Goal: Transaction & Acquisition: Download file/media

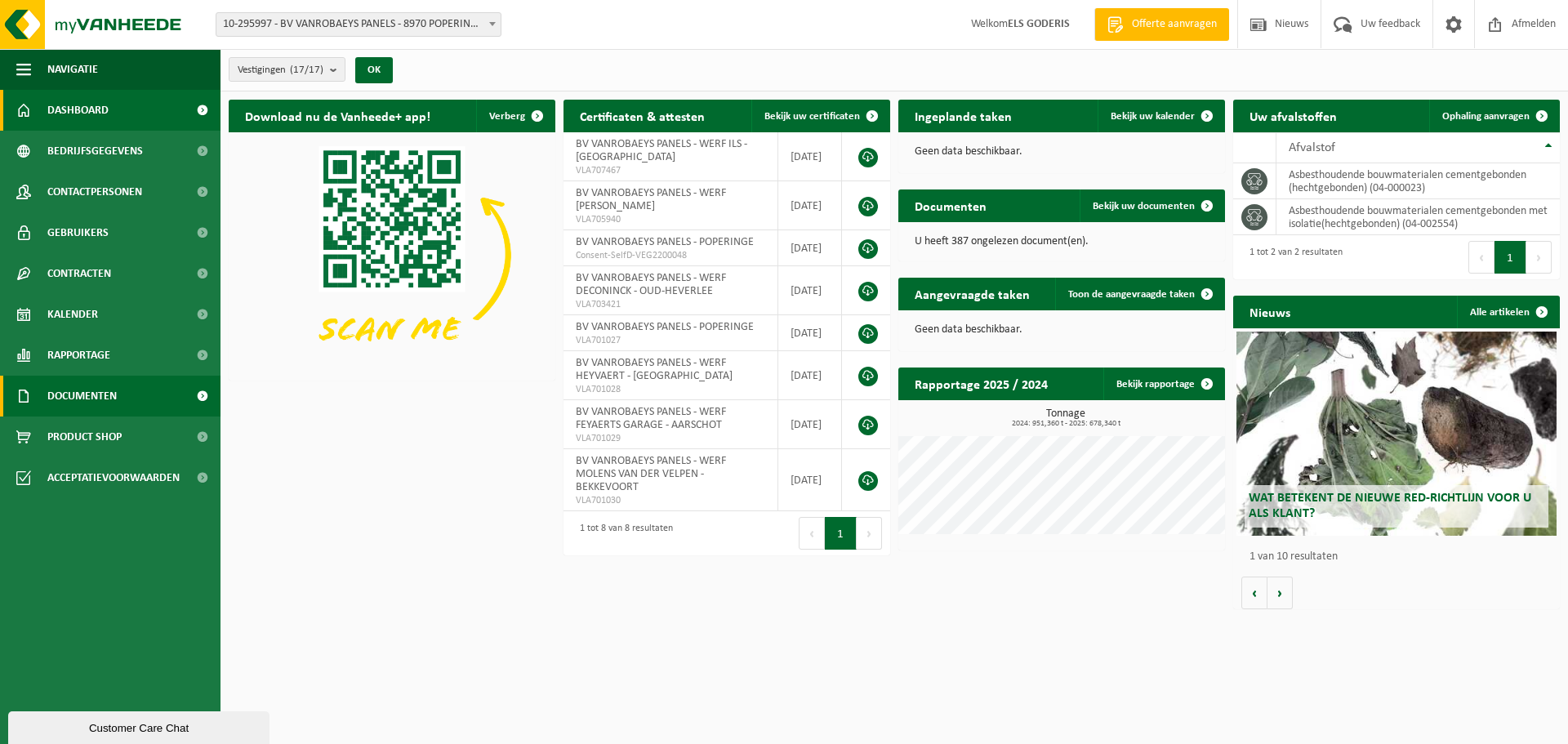
click at [59, 402] on span "Documenten" at bounding box center [82, 396] width 69 height 41
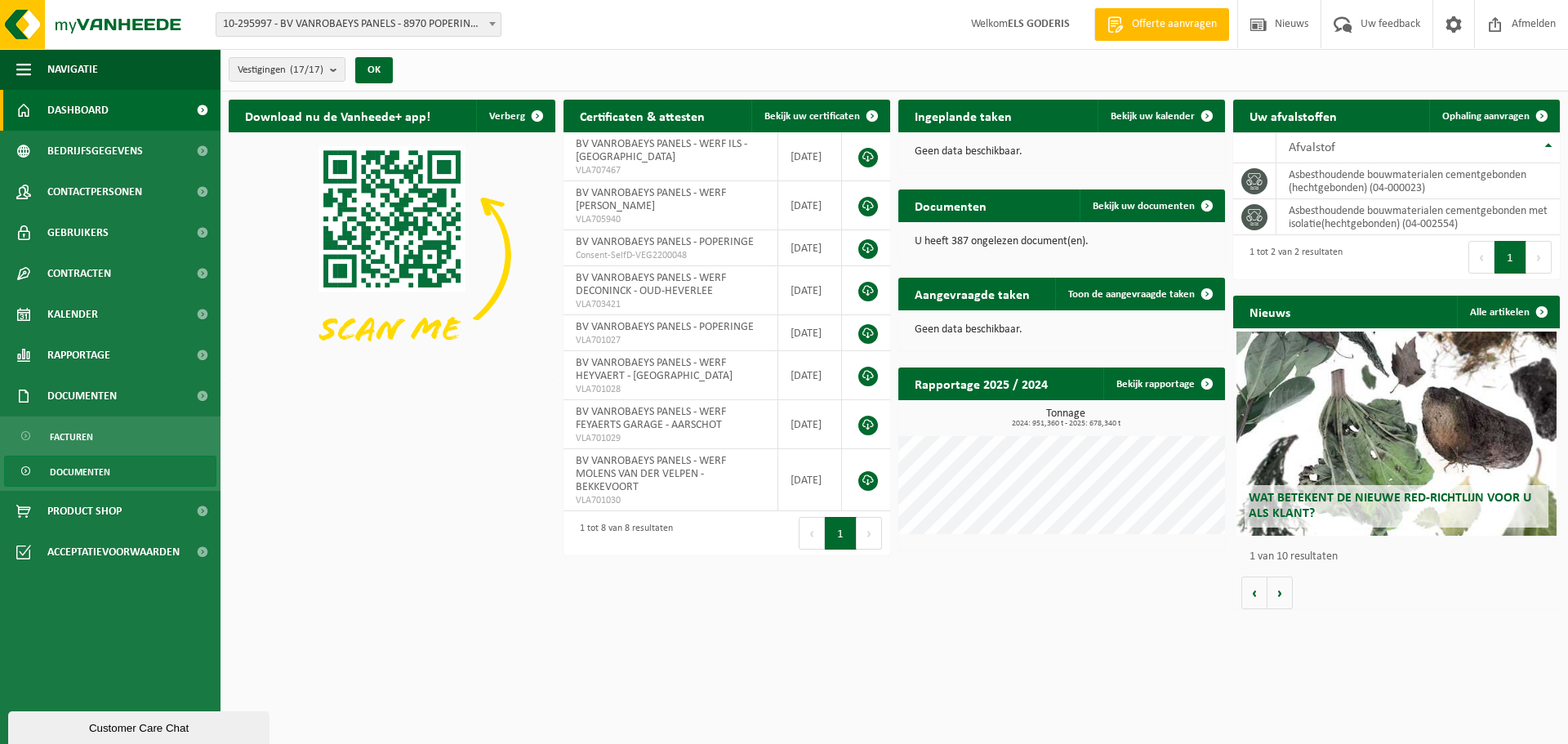
click at [68, 472] on span "Documenten" at bounding box center [80, 472] width 60 height 31
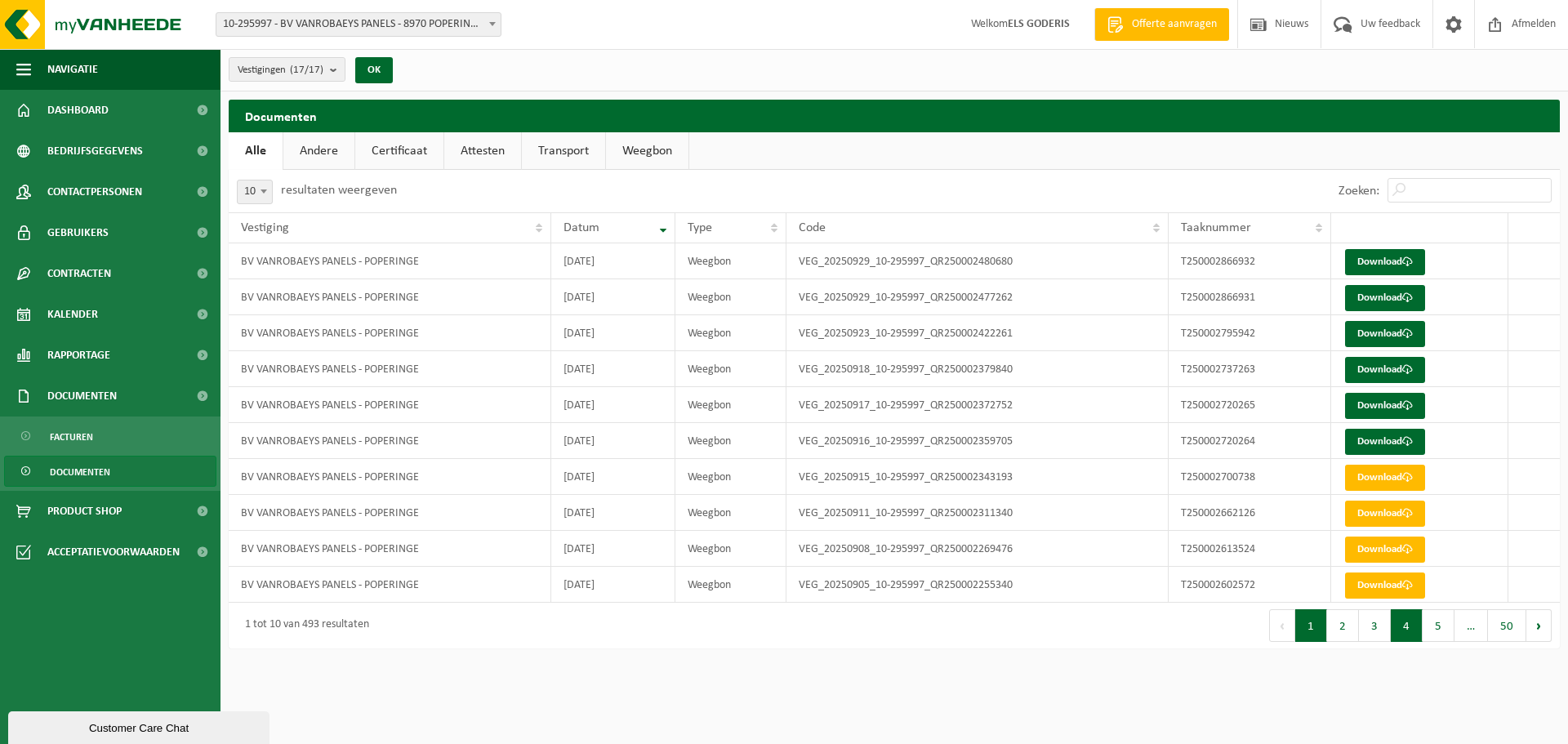
click at [1400, 628] on button "4" at bounding box center [1406, 626] width 32 height 33
click at [1441, 631] on button "5" at bounding box center [1438, 626] width 32 height 33
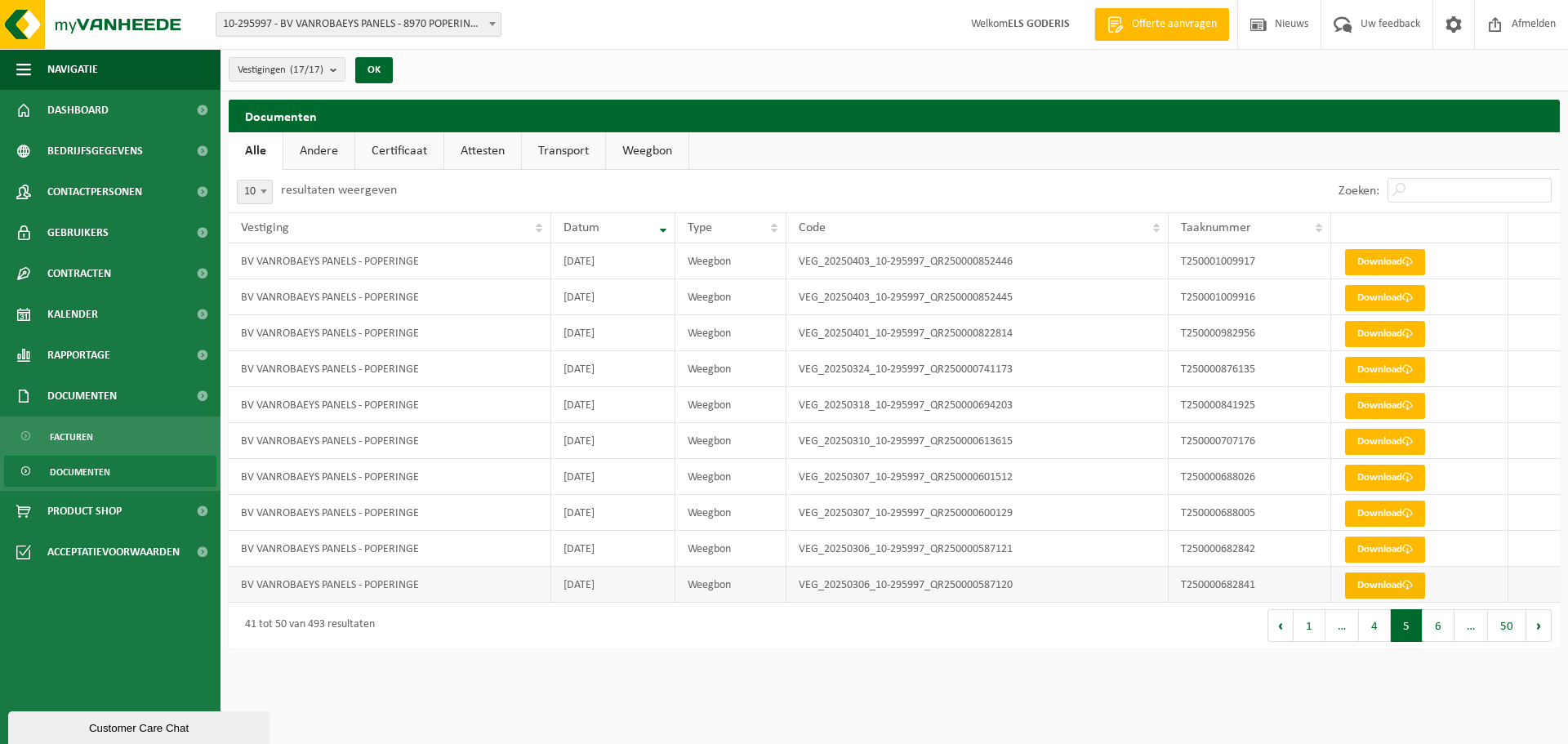
click at [1408, 596] on link "Download" at bounding box center [1384, 586] width 80 height 26
click at [1391, 551] on link "Download" at bounding box center [1384, 549] width 80 height 26
click at [1366, 550] on link "Download" at bounding box center [1384, 549] width 80 height 26
click at [1369, 522] on link "Download" at bounding box center [1384, 514] width 80 height 26
click at [1370, 477] on link "Download" at bounding box center [1384, 478] width 80 height 26
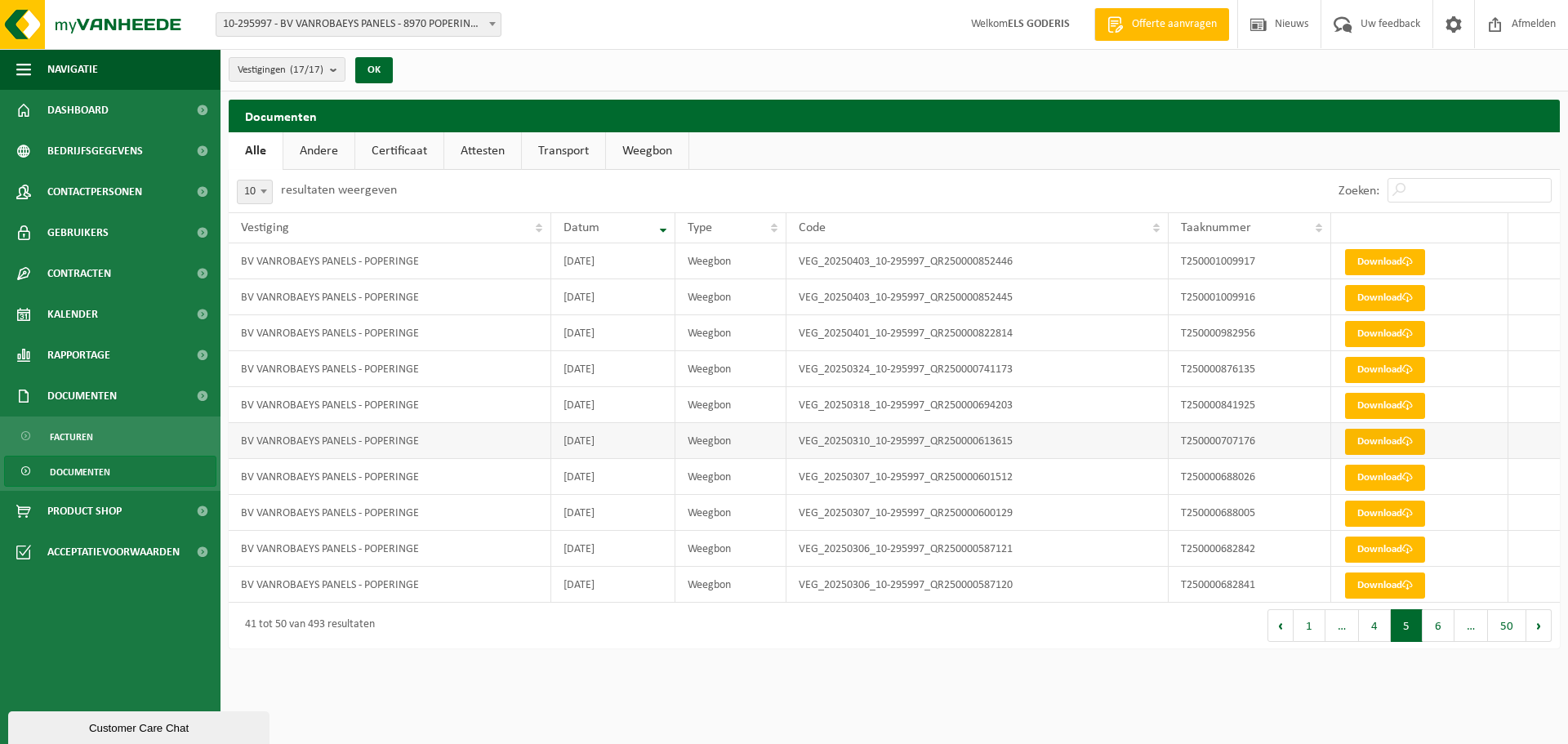
click at [1363, 441] on link "Download" at bounding box center [1384, 442] width 80 height 26
